Goal: Download file/media

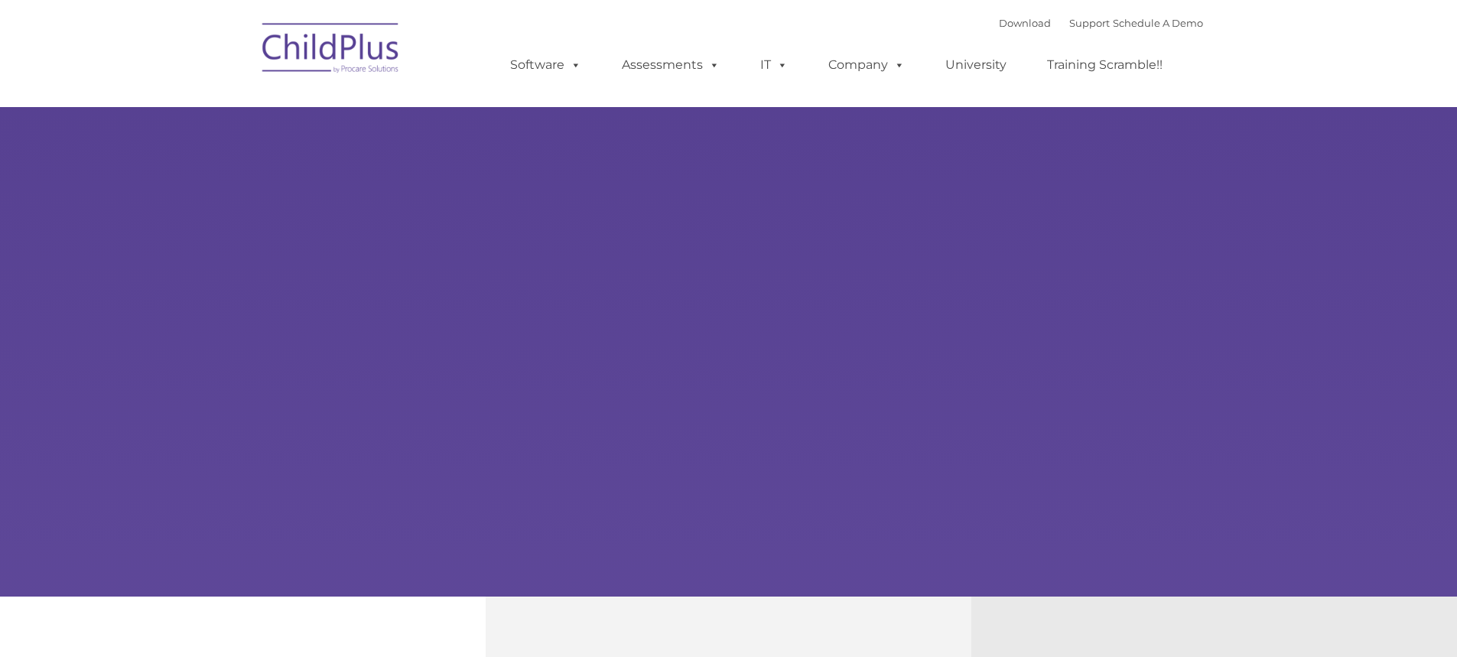
select select "MEDIUM"
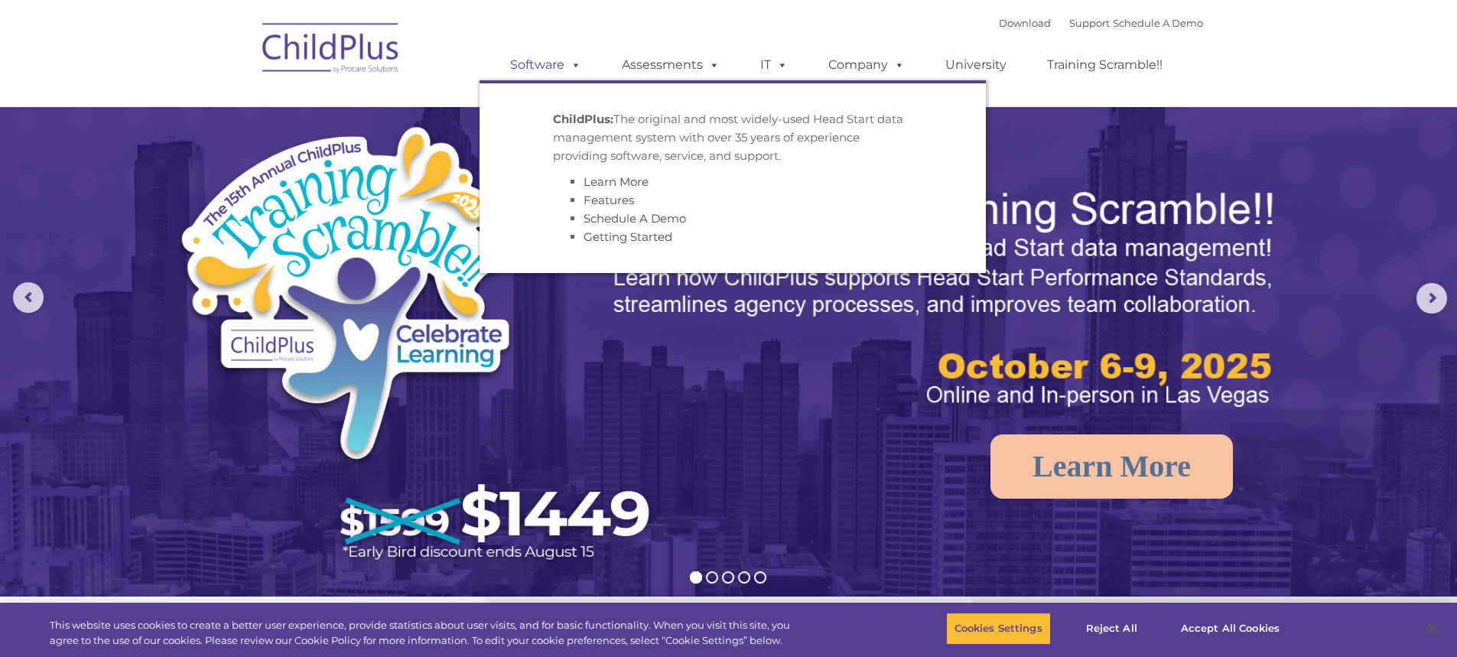
click at [554, 66] on link "Software" at bounding box center [546, 65] width 102 height 31
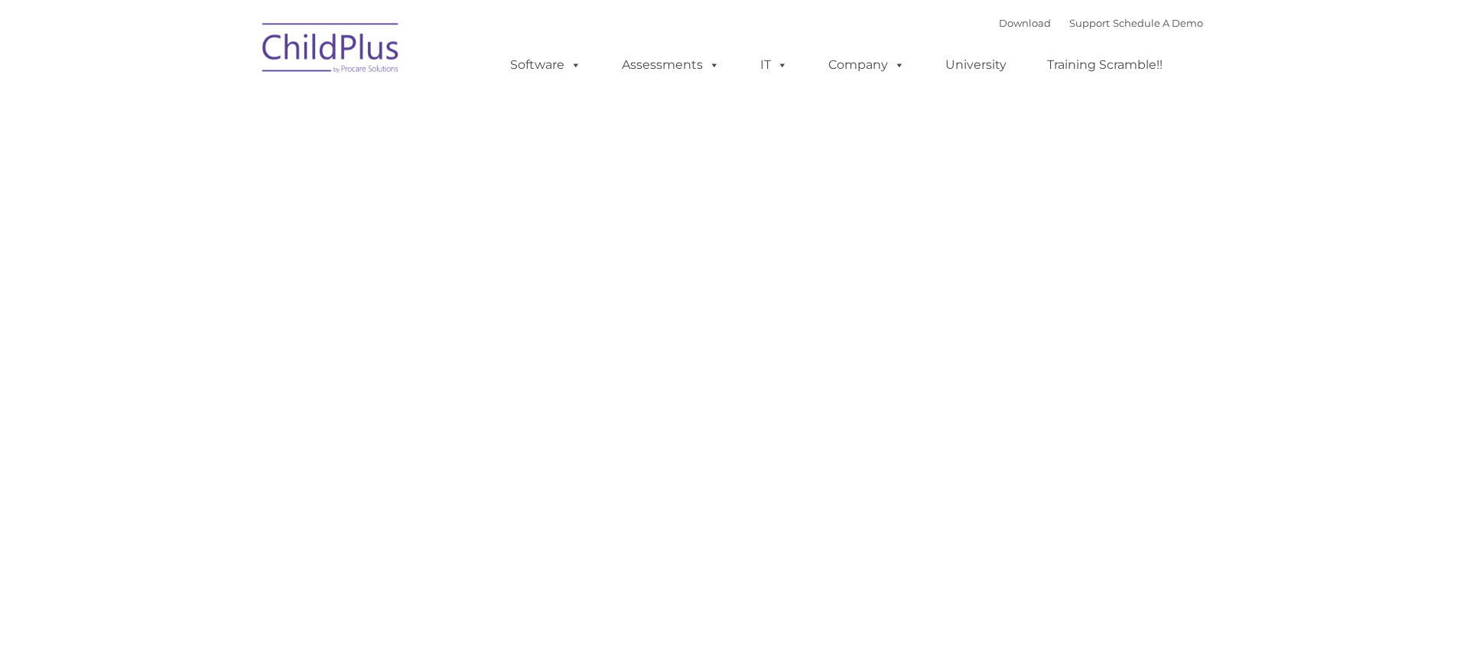
type input ""
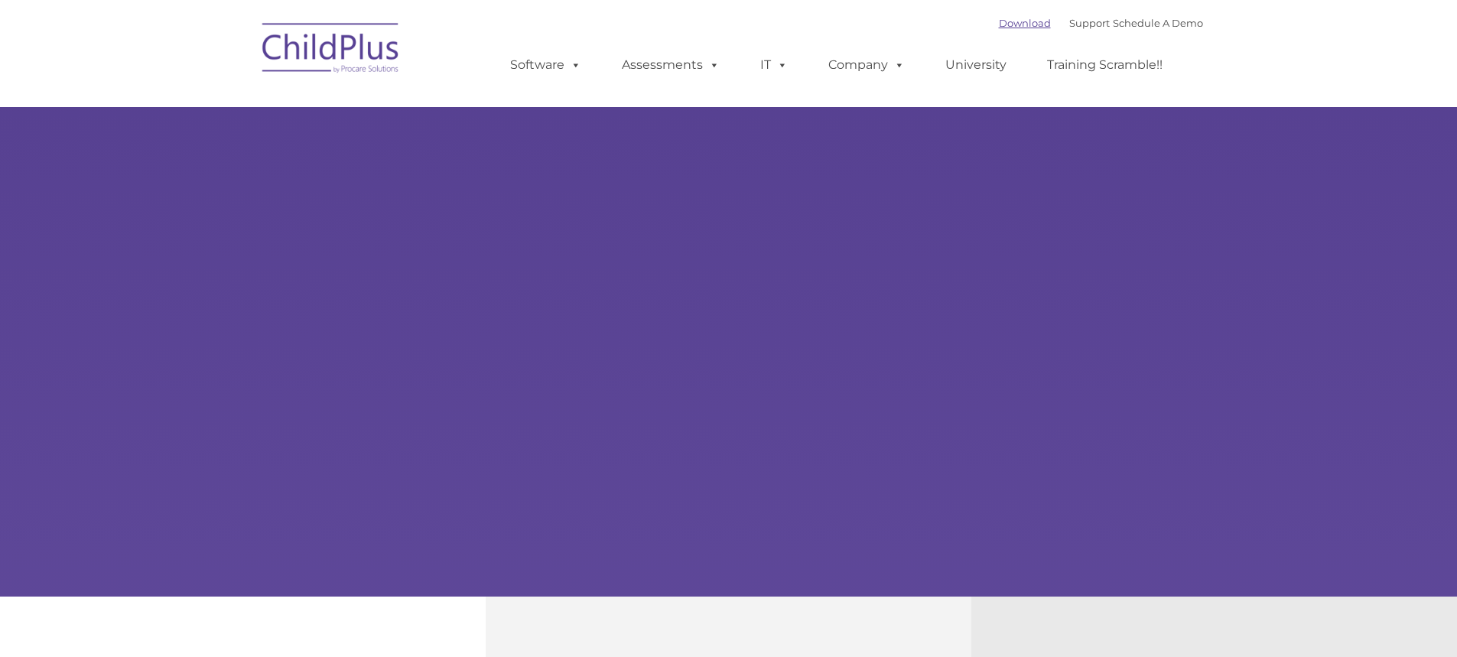
click at [1008, 21] on link "Download" at bounding box center [1025, 23] width 52 height 12
type input ""
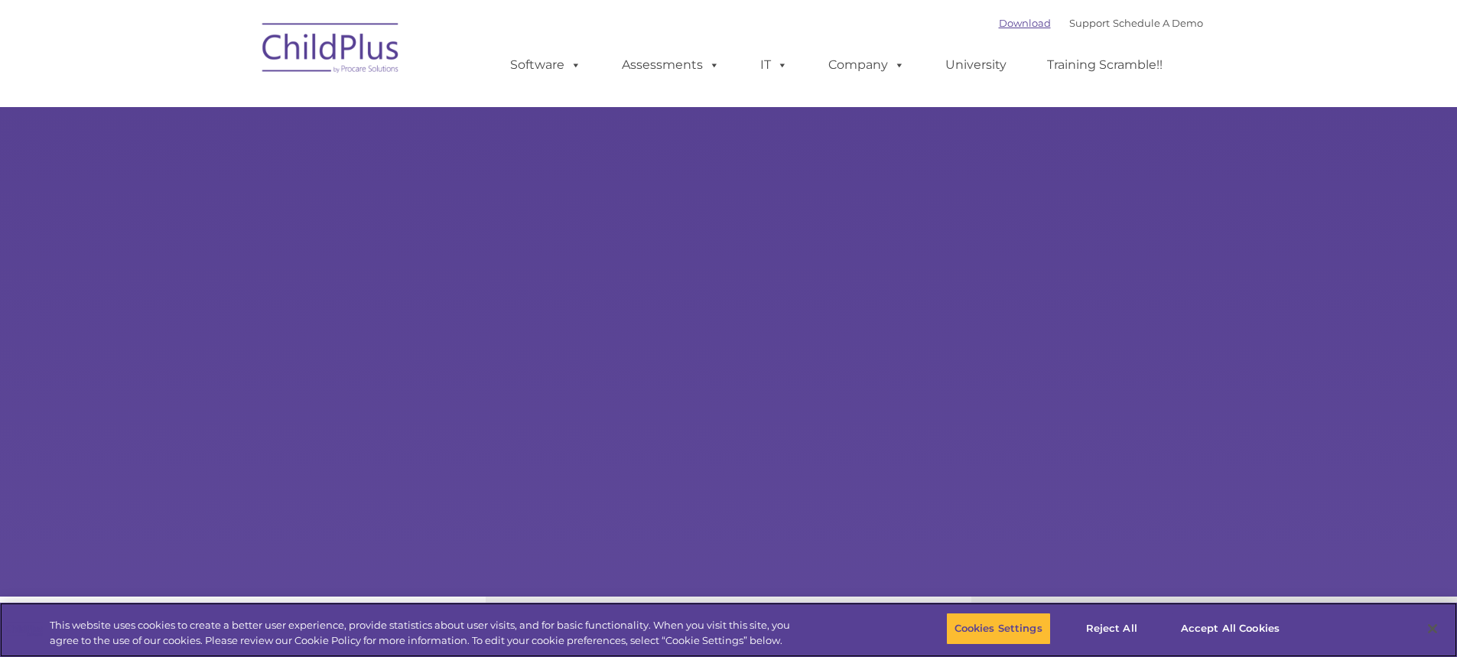
select select "MEDIUM"
